Goal: Task Accomplishment & Management: Manage account settings

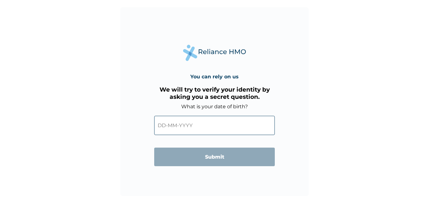
click at [205, 123] on input "text" at bounding box center [214, 125] width 121 height 19
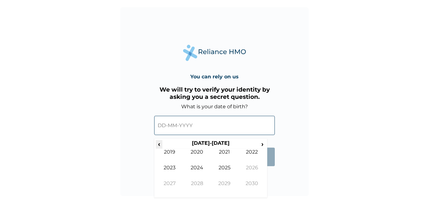
click at [157, 143] on span "‹" at bounding box center [159, 144] width 7 height 8
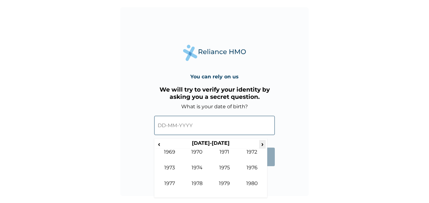
click at [261, 145] on span "›" at bounding box center [262, 144] width 7 height 8
click at [223, 167] on td "1985" at bounding box center [225, 172] width 28 height 16
click at [172, 150] on td "Jan" at bounding box center [170, 157] width 28 height 16
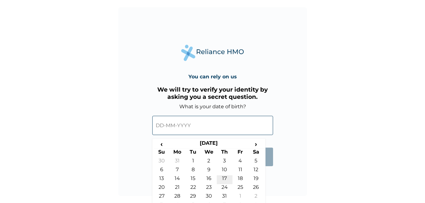
click at [223, 178] on td "17" at bounding box center [225, 179] width 16 height 9
type input "17-01-1985"
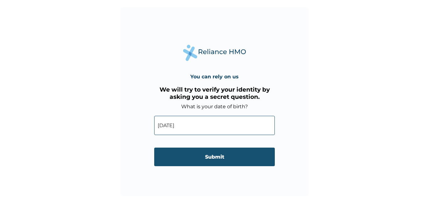
click at [213, 152] on input "Submit" at bounding box center [214, 156] width 121 height 19
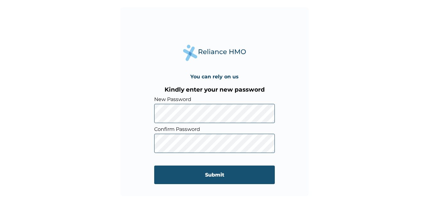
click at [178, 174] on input "Submit" at bounding box center [214, 174] width 121 height 19
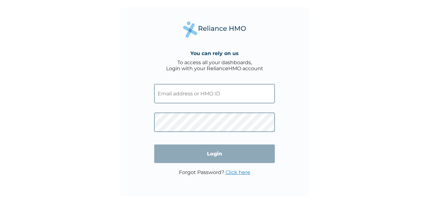
click at [219, 91] on input "text" at bounding box center [214, 93] width 121 height 19
click at [208, 94] on input "text" at bounding box center [214, 93] width 121 height 19
type input "HYT/10005/A"
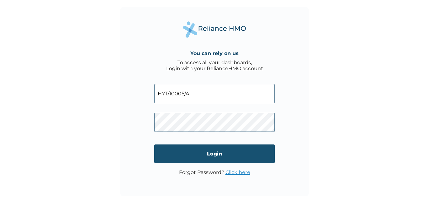
click at [212, 151] on input "Login" at bounding box center [214, 153] width 121 height 19
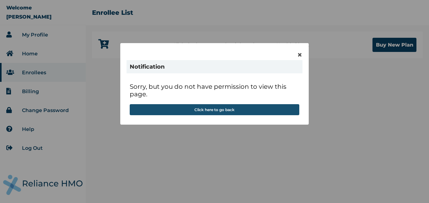
click at [223, 109] on button "Click here to go back" at bounding box center [215, 109] width 170 height 11
